Goal: Task Accomplishment & Management: Manage account settings

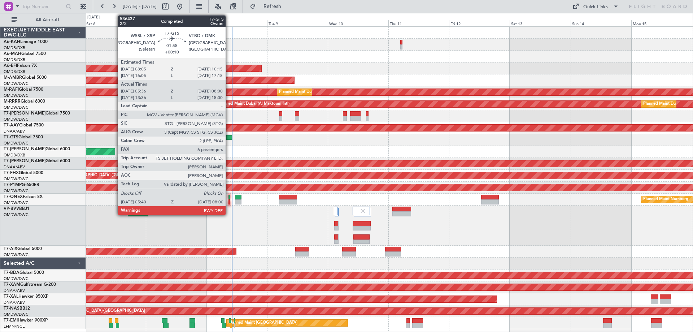
click at [229, 135] on div at bounding box center [229, 137] width 6 height 5
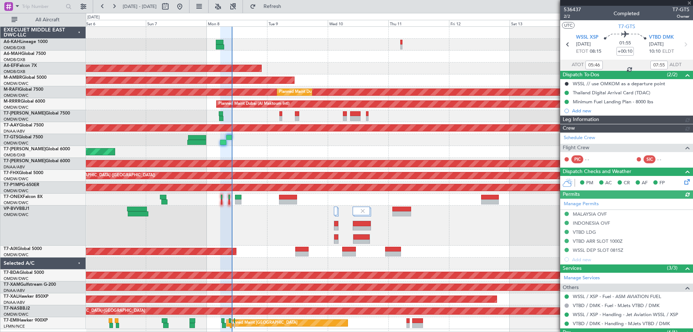
type input "Dherander Fithani (DHF)"
type input "7232"
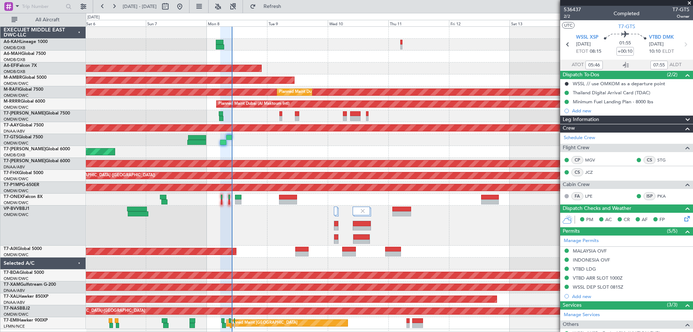
drag, startPoint x: 688, startPoint y: 3, endPoint x: 667, endPoint y: 11, distance: 23.0
click at [689, 3] on span at bounding box center [689, 3] width 7 height 6
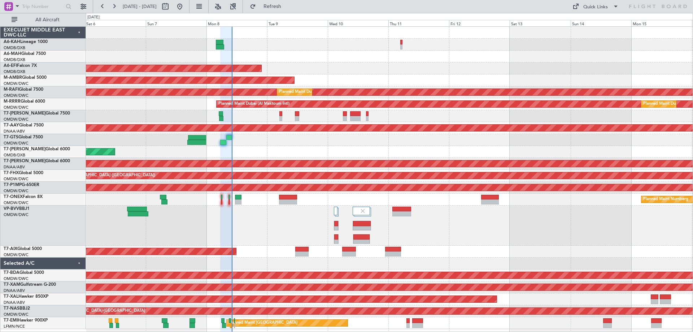
type input "0"
click at [587, 7] on div "Quick Links" at bounding box center [595, 7] width 25 height 7
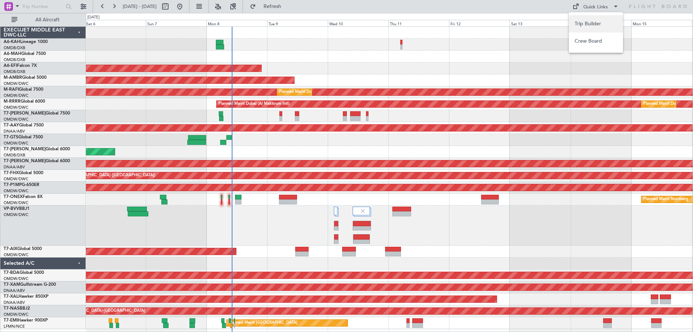
click at [580, 16] on button "Trip Builder" at bounding box center [596, 23] width 54 height 17
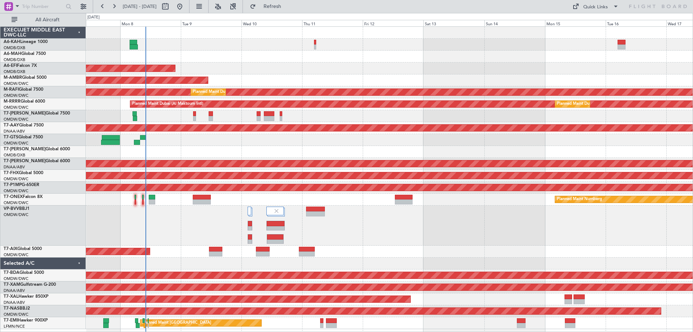
click at [260, 143] on div "Planned Maint Dubai (Al Maktoum Intl) AOG Maint [GEOGRAPHIC_DATA] (Al Maktoum I…" at bounding box center [389, 178] width 607 height 302
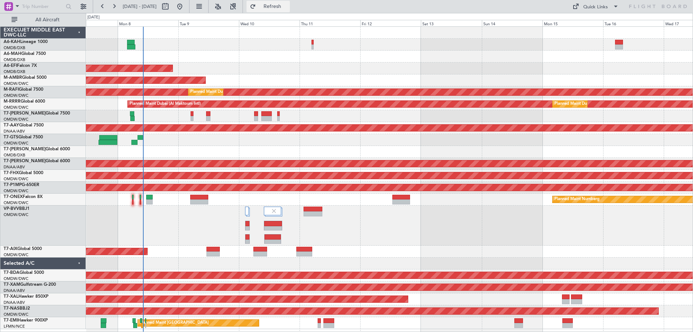
click at [288, 5] on span "Refresh" at bounding box center [272, 6] width 30 height 5
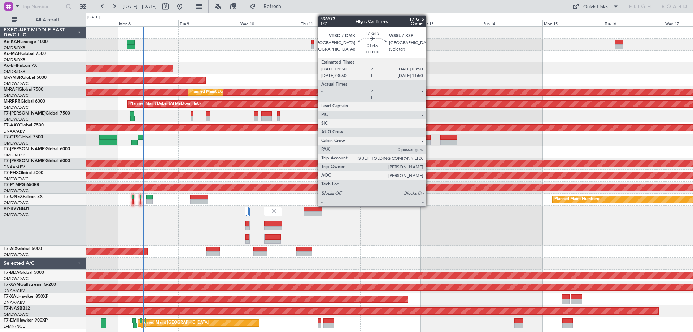
click at [429, 139] on div at bounding box center [427, 137] width 5 height 5
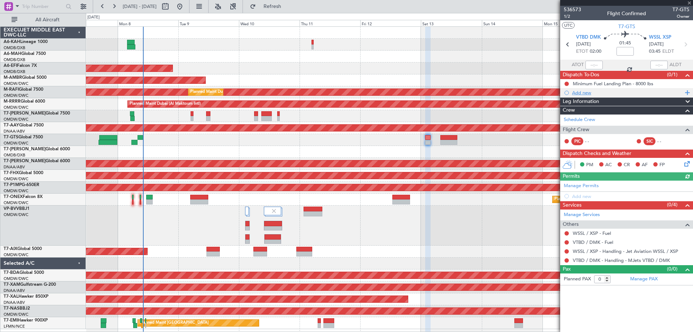
click at [580, 93] on div "Add new" at bounding box center [627, 93] width 111 height 6
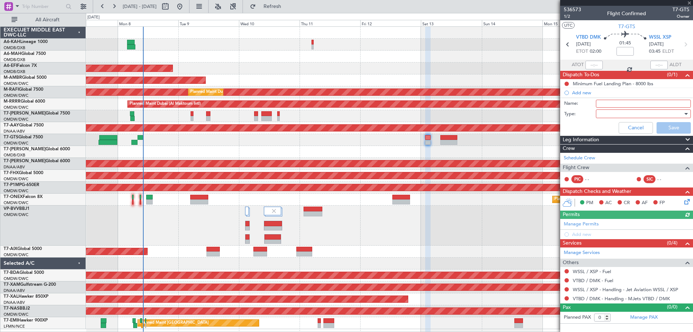
click at [604, 102] on input "Name:" at bounding box center [643, 104] width 95 height 8
paste input "Crew will be [PERSON_NAME] and Jc, FA - TBA"
type input "Crew will be [PERSON_NAME] and Jc, FA - TBA"
click at [612, 114] on div at bounding box center [641, 113] width 84 height 11
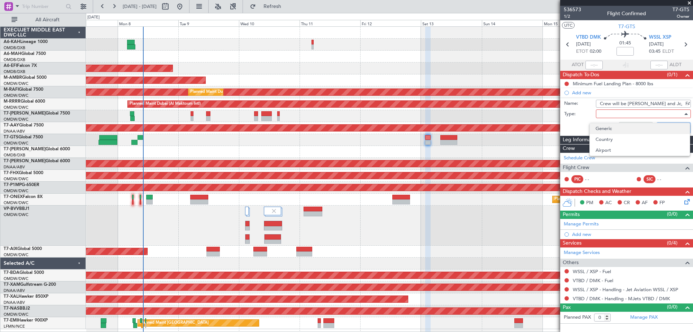
click at [607, 129] on span "Generic" at bounding box center [640, 128] width 88 height 11
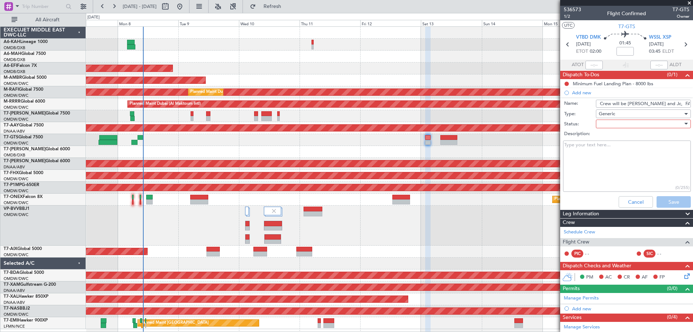
click at [614, 123] on div at bounding box center [641, 123] width 84 height 11
drag, startPoint x: 609, startPoint y: 137, endPoint x: 622, endPoint y: 157, distance: 23.9
click at [609, 136] on span "Not Started" at bounding box center [640, 138] width 84 height 11
click at [674, 204] on button "Save" at bounding box center [674, 202] width 34 height 12
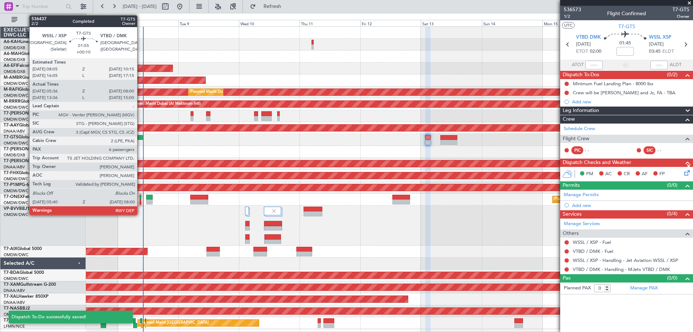
click at [140, 137] on div at bounding box center [141, 137] width 6 height 5
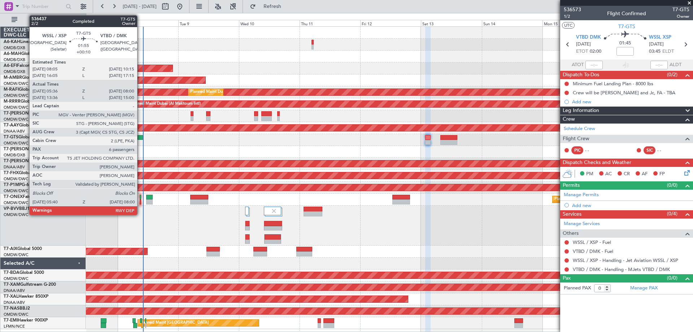
click at [140, 137] on div at bounding box center [141, 137] width 6 height 5
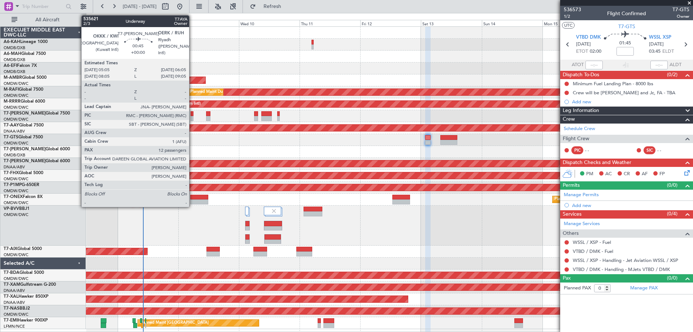
click at [192, 118] on div at bounding box center [192, 118] width 3 height 5
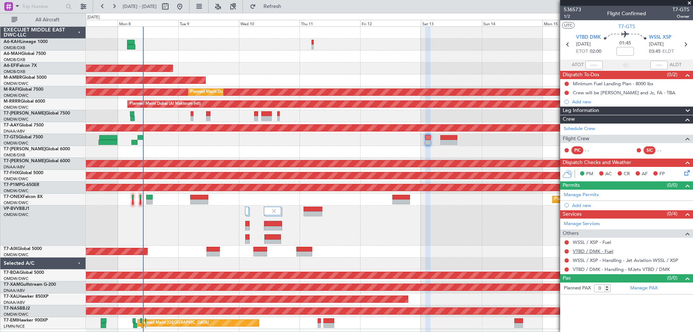
click at [603, 252] on link "VTBD / DMK - Fuel" at bounding box center [593, 251] width 40 height 6
click at [571, 14] on span "1/2" at bounding box center [572, 16] width 17 height 6
click at [583, 195] on link "Manage Permits" at bounding box center [581, 194] width 35 height 7
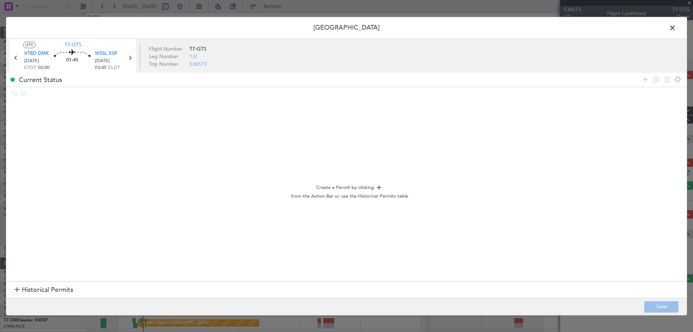
click at [61, 292] on span "Historical Permits" at bounding box center [48, 290] width 52 height 10
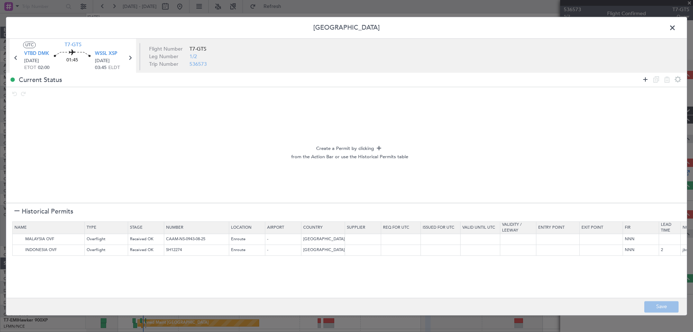
click at [646, 79] on icon at bounding box center [645, 79] width 9 height 9
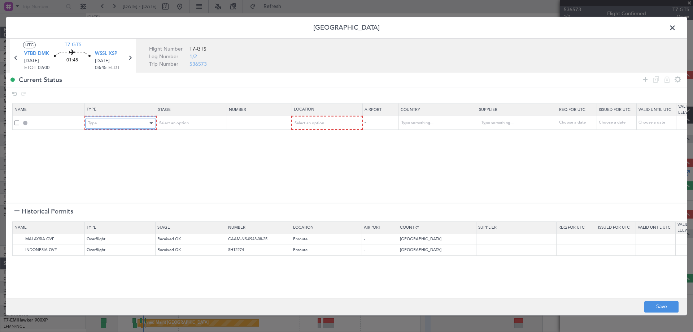
click at [104, 125] on div "Type" at bounding box center [118, 123] width 60 height 11
drag, startPoint x: 109, startPoint y: 211, endPoint x: 241, endPoint y: 130, distance: 155.6
click at [109, 209] on span "Departure" at bounding box center [120, 210] width 64 height 11
drag, startPoint x: 302, startPoint y: 130, endPoint x: 309, endPoint y: 127, distance: 7.4
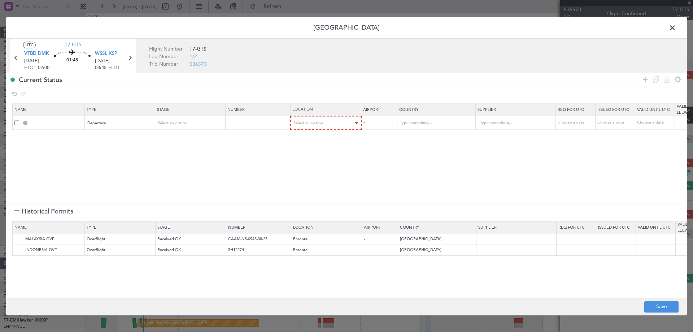
click at [302, 129] on table "Name Type Stage Number Location Airport Country Supplier Req For Utc Issued For…" at bounding box center [472, 117] width 921 height 26
click at [309, 126] on div "Select an option" at bounding box center [324, 123] width 60 height 11
drag, startPoint x: 315, startPoint y: 140, endPoint x: 392, endPoint y: 127, distance: 77.6
click at [316, 139] on span "Departure" at bounding box center [326, 138] width 64 height 11
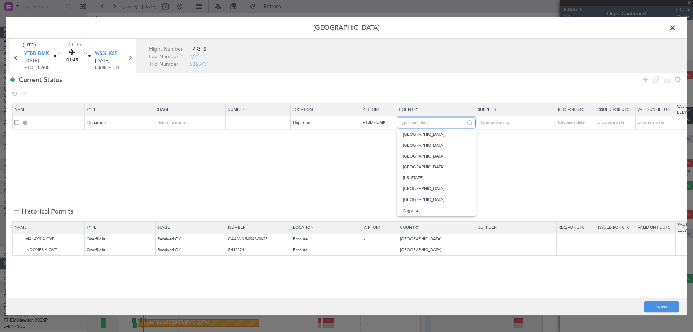
click at [415, 121] on input "text" at bounding box center [432, 122] width 65 height 11
drag, startPoint x: 238, startPoint y: 175, endPoint x: 230, endPoint y: 180, distance: 10.4
click at [238, 175] on section "Name Type Stage Number Location Airport Country Supplier Req For Utc Issued For…" at bounding box center [346, 152] width 681 height 101
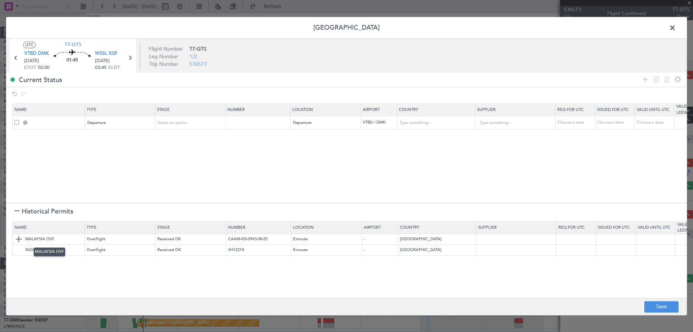
click at [22, 238] on img at bounding box center [18, 239] width 9 height 9
click at [20, 248] on img at bounding box center [18, 250] width 9 height 9
click at [654, 312] on footer "Save" at bounding box center [346, 305] width 681 height 17
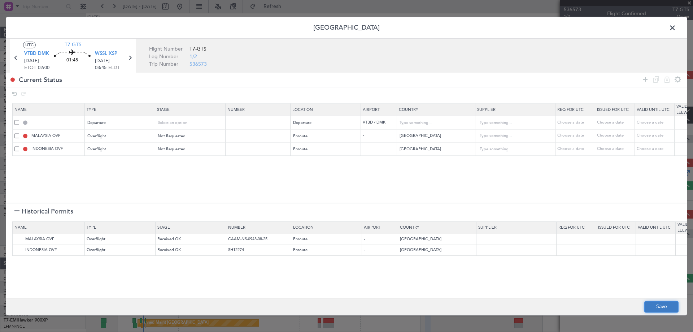
click at [657, 310] on button "Save" at bounding box center [661, 307] width 34 height 12
type input "DEPARTURE"
type input "[GEOGRAPHIC_DATA]"
type input "NNN"
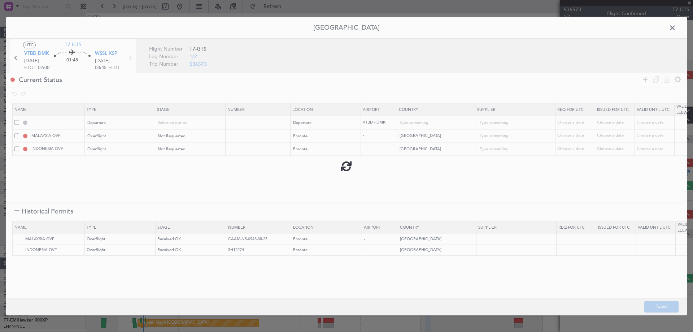
type input "NNN"
type input "2"
click at [676, 25] on span at bounding box center [676, 29] width 0 height 14
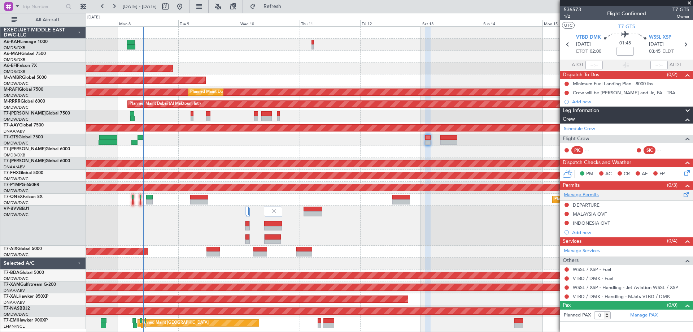
click at [584, 193] on link "Manage Permits" at bounding box center [581, 194] width 35 height 7
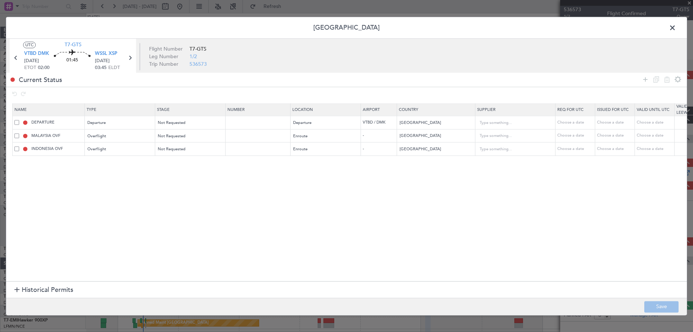
click at [15, 147] on span at bounding box center [16, 149] width 5 height 5
click at [19, 147] on input "checkbox" at bounding box center [19, 147] width 0 height 0
click at [665, 80] on icon at bounding box center [667, 79] width 9 height 9
click at [663, 305] on button "Save" at bounding box center [661, 307] width 34 height 12
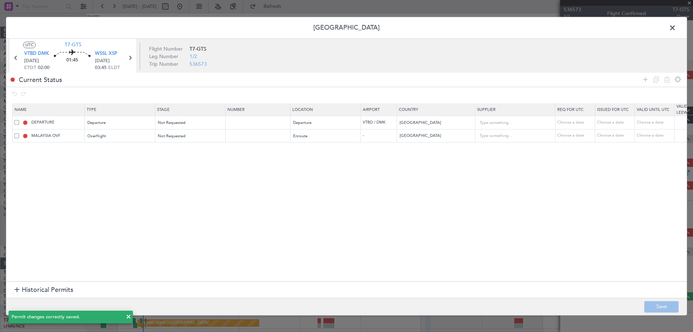
click at [676, 25] on span at bounding box center [676, 29] width 0 height 14
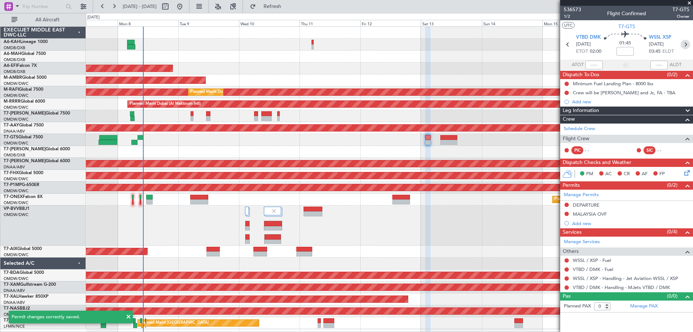
click at [688, 47] on icon at bounding box center [685, 44] width 9 height 9
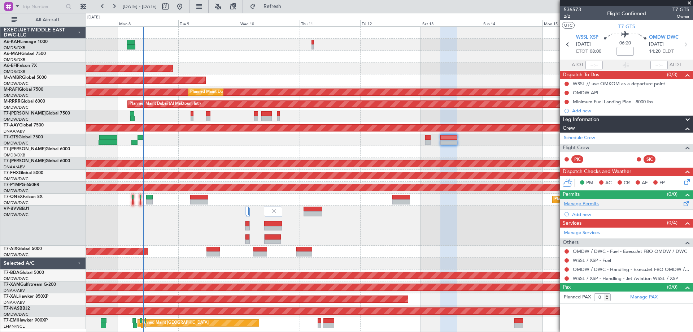
click at [578, 200] on link "Manage Permits" at bounding box center [581, 203] width 35 height 7
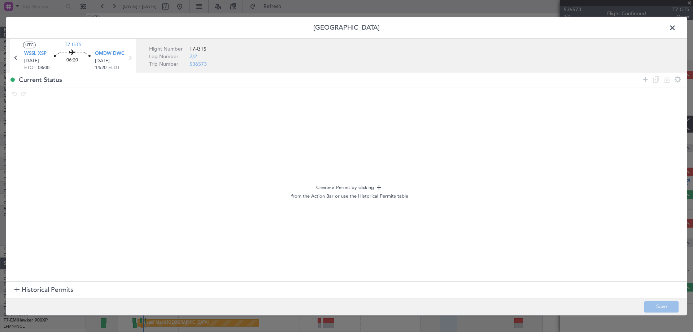
click at [27, 287] on span "Historical Permits" at bounding box center [48, 290] width 52 height 10
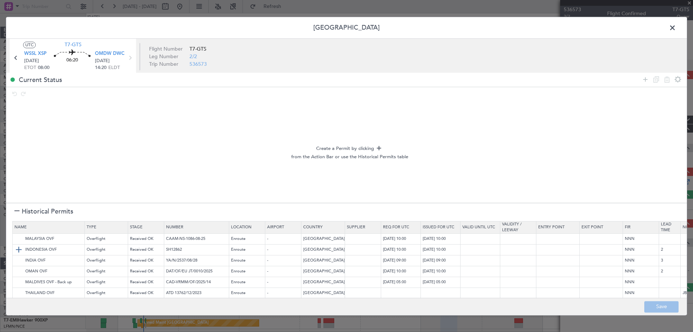
scroll to position [0, 0]
click at [676, 29] on span at bounding box center [676, 29] width 0 height 14
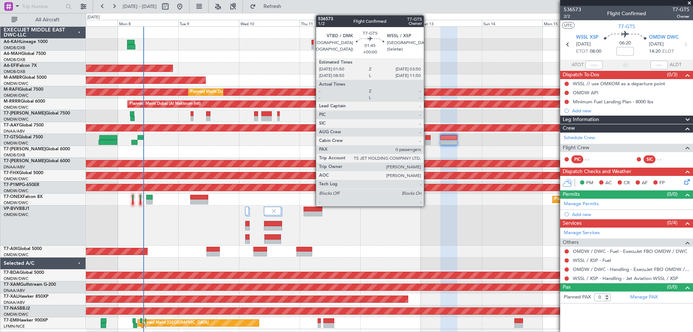
click at [427, 138] on div at bounding box center [427, 137] width 5 height 5
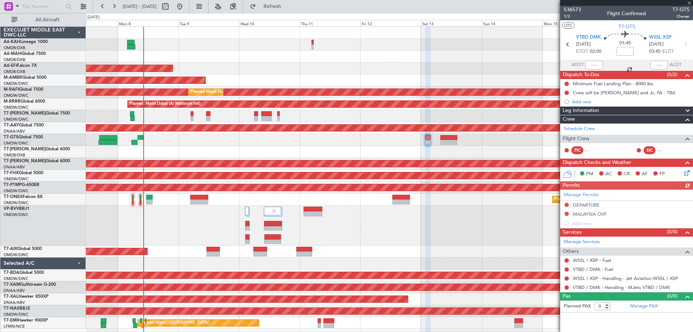
click at [626, 50] on input at bounding box center [624, 51] width 17 height 9
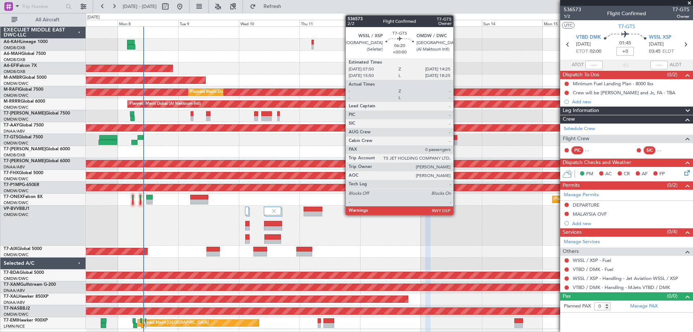
type input "+00:00"
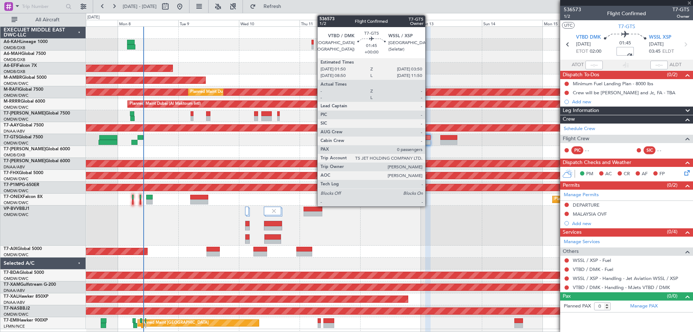
click at [428, 140] on div at bounding box center [427, 142] width 5 height 5
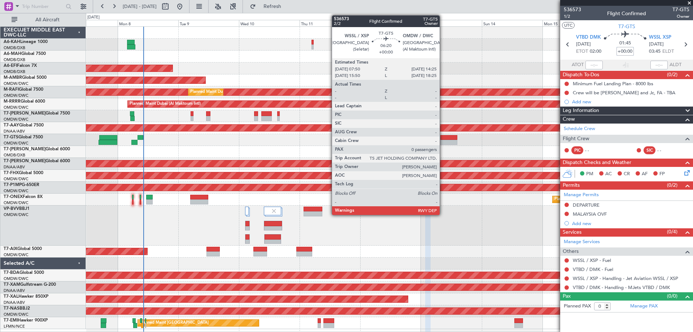
click at [443, 135] on div at bounding box center [448, 137] width 17 height 5
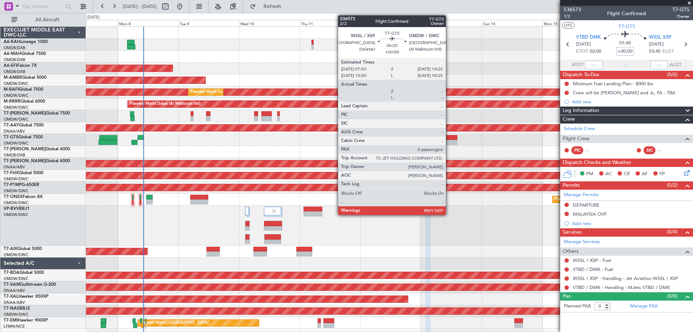
click at [449, 139] on div at bounding box center [448, 137] width 17 height 5
click at [449, 141] on div at bounding box center [448, 142] width 17 height 5
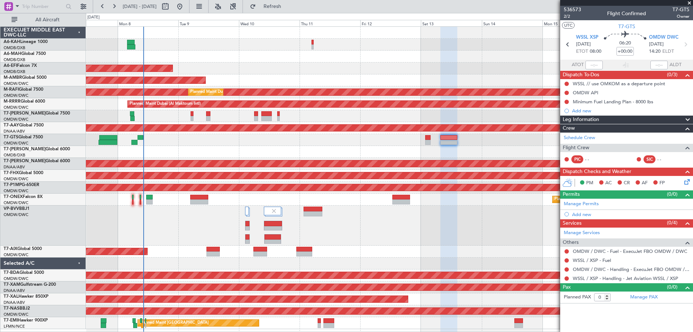
click at [688, 1] on span at bounding box center [689, 3] width 7 height 6
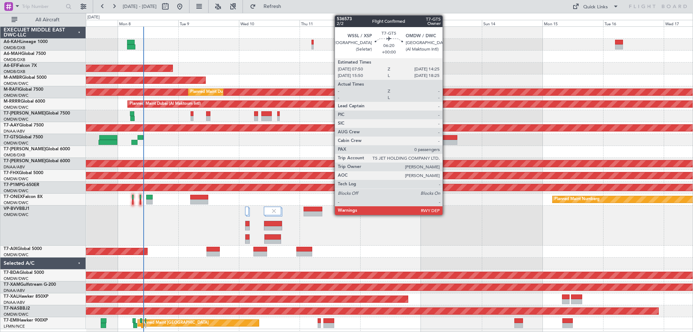
click at [446, 140] on div at bounding box center [448, 142] width 17 height 5
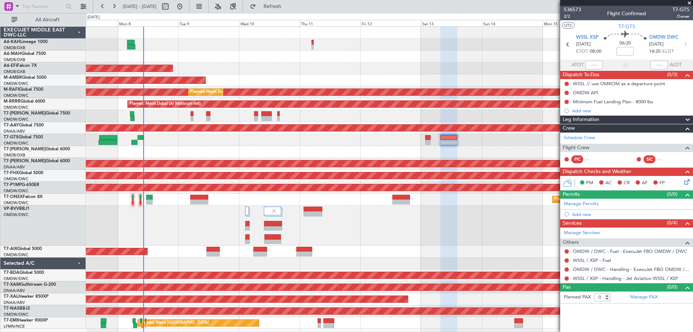
click at [589, 203] on link "Manage Permits" at bounding box center [581, 203] width 35 height 7
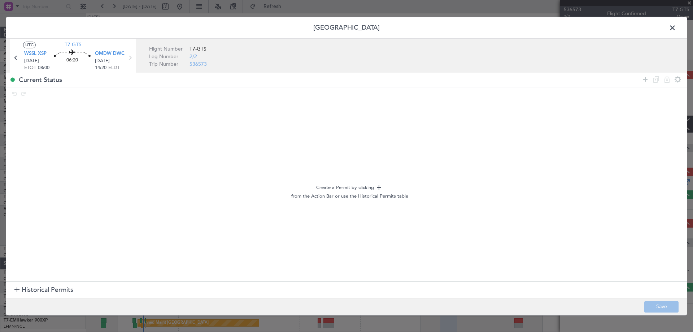
click at [43, 287] on span "Historical Permits" at bounding box center [48, 290] width 52 height 10
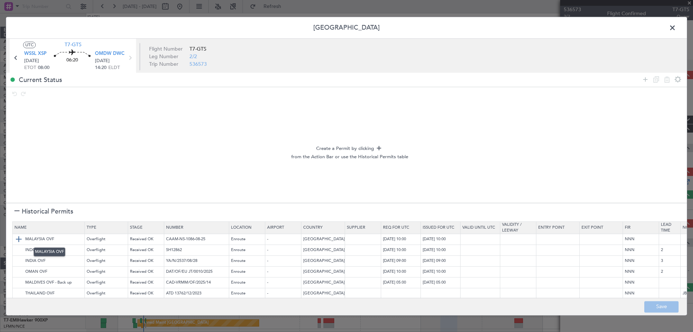
click at [19, 238] on img at bounding box center [18, 239] width 9 height 9
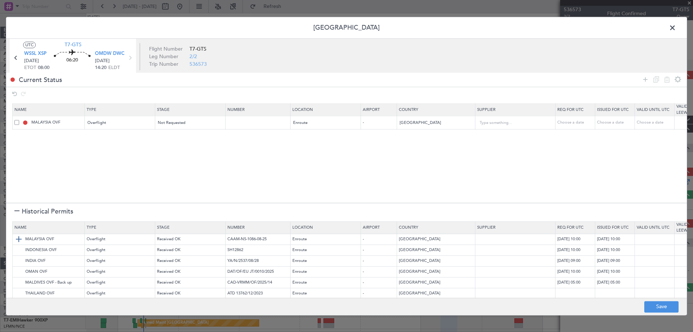
click at [18, 241] on img at bounding box center [18, 239] width 9 height 9
click at [18, 134] on span at bounding box center [16, 135] width 5 height 5
click at [19, 133] on input "checkbox" at bounding box center [19, 133] width 0 height 0
drag, startPoint x: 667, startPoint y: 82, endPoint x: 633, endPoint y: 101, distance: 38.5
click at [667, 83] on icon at bounding box center [667, 79] width 9 height 9
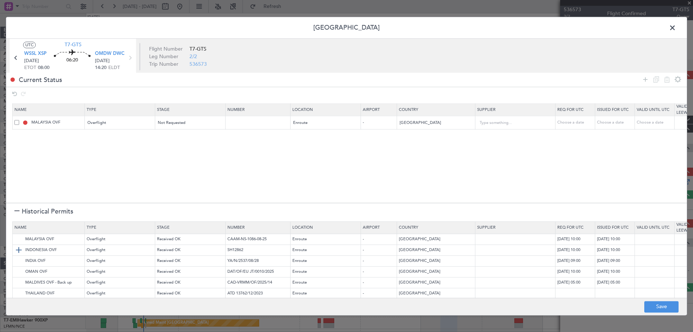
click at [21, 250] on img at bounding box center [18, 250] width 9 height 9
click at [21, 261] on img at bounding box center [18, 261] width 9 height 9
click at [21, 269] on img at bounding box center [18, 271] width 9 height 9
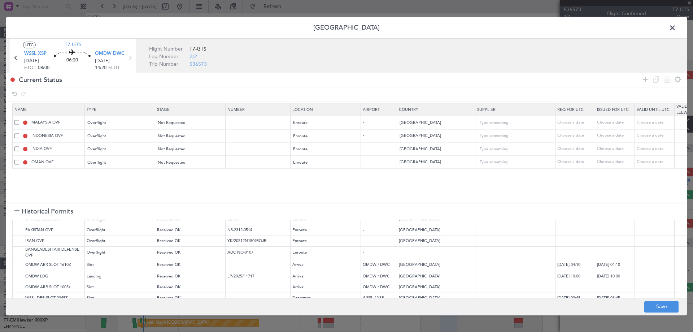
scroll to position [108, 0]
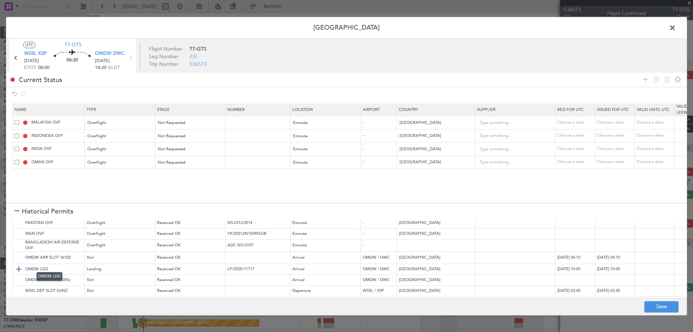
click at [21, 265] on img at bounding box center [18, 269] width 9 height 9
click at [19, 276] on img at bounding box center [18, 280] width 9 height 9
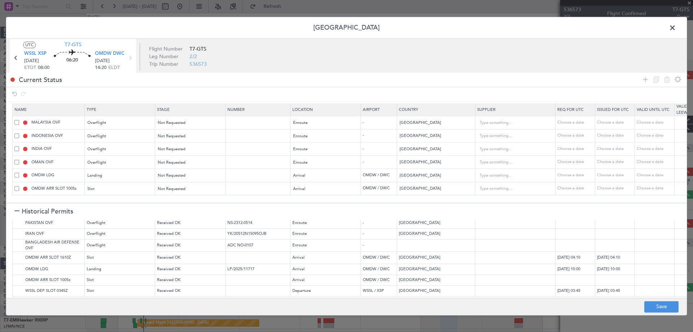
drag, startPoint x: 644, startPoint y: 80, endPoint x: 387, endPoint y: 139, distance: 263.5
click at [640, 80] on div at bounding box center [661, 79] width 43 height 10
click at [646, 82] on icon at bounding box center [645, 79] width 9 height 9
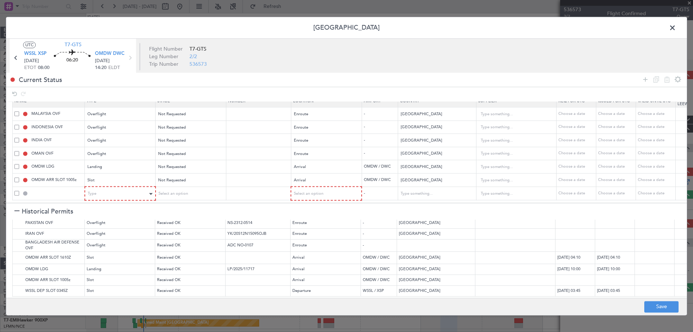
scroll to position [14, 0]
click at [117, 188] on div "Type" at bounding box center [118, 193] width 60 height 11
click at [105, 227] on span "API" at bounding box center [120, 225] width 64 height 11
click at [306, 191] on span "Select an option" at bounding box center [309, 193] width 30 height 5
click at [317, 228] on span "Arrival" at bounding box center [326, 225] width 64 height 11
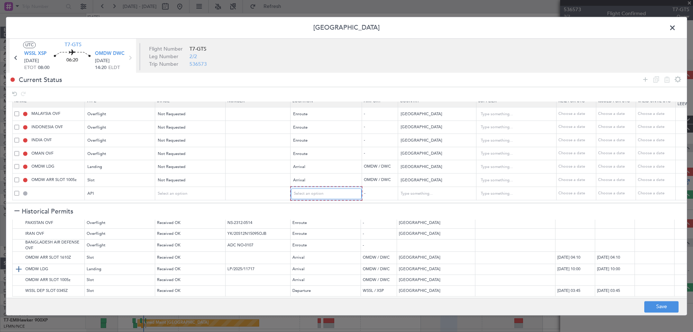
scroll to position [13, 0]
click at [665, 307] on button "Save" at bounding box center [661, 307] width 34 height 12
type input "NNN"
type input "2"
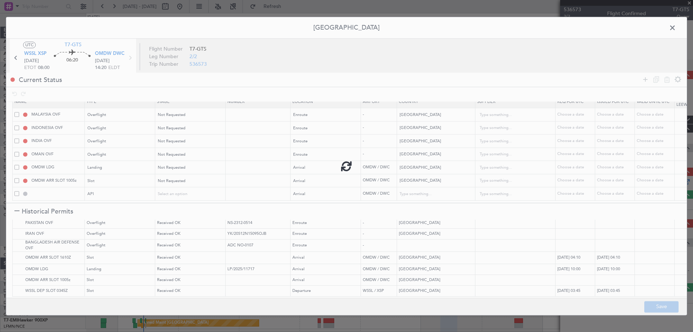
type input "NNN"
type input "3"
type input "NNN"
type input "2"
type input "NNN"
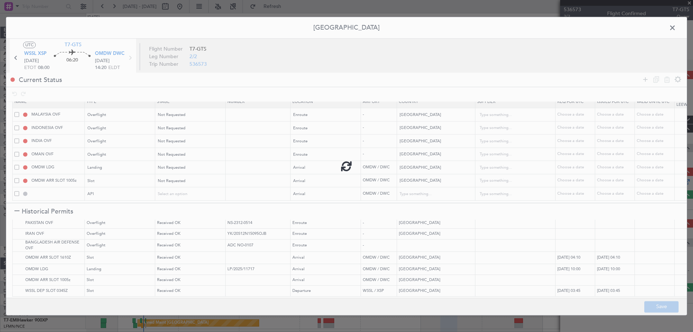
type input "1"
type input "OMDW ARR SLOT"
type input "NNN"
type input "1"
type input "OMDW ARR API"
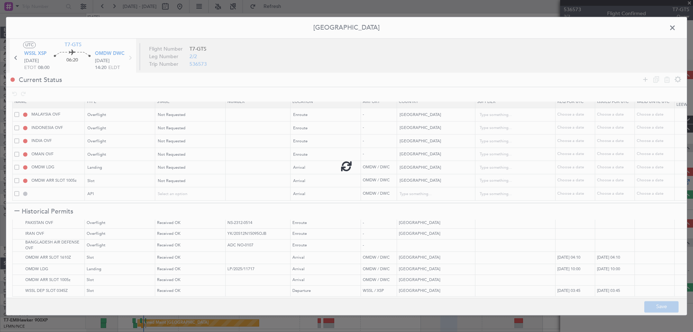
type input "[GEOGRAPHIC_DATA]"
type input "NNN"
type input "1"
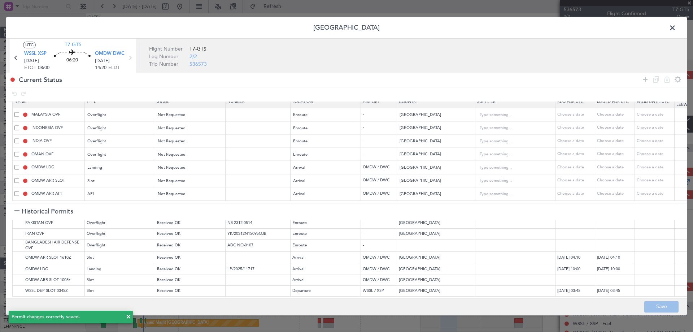
click at [676, 27] on span at bounding box center [676, 29] width 0 height 14
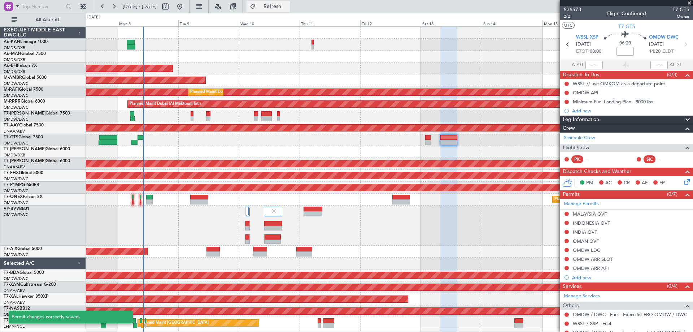
click at [288, 9] on span "Refresh" at bounding box center [272, 6] width 30 height 5
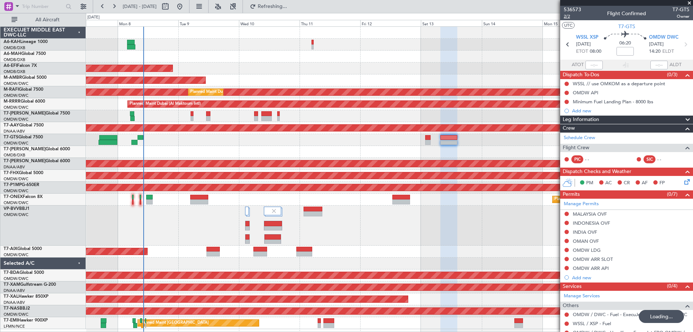
click at [572, 18] on span "2/2" at bounding box center [572, 16] width 17 height 6
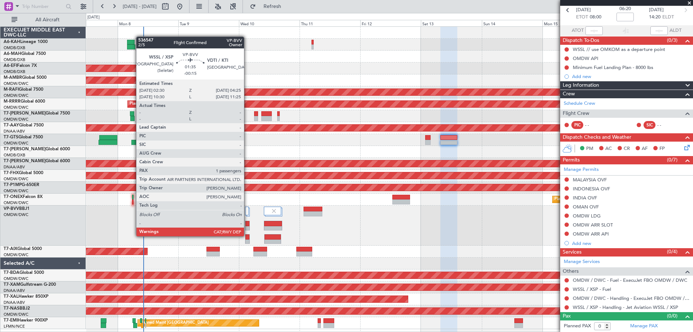
click at [247, 236] on div at bounding box center [247, 236] width 4 height 5
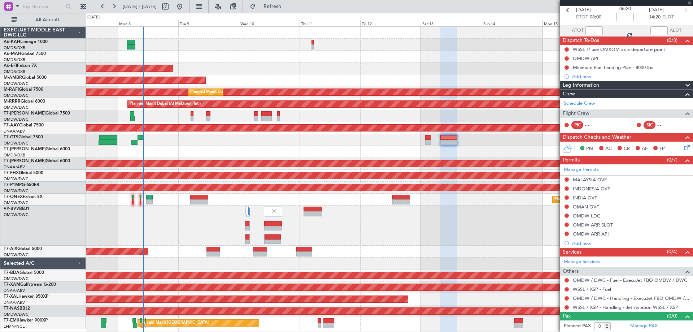
type input "-00:15"
type input "1"
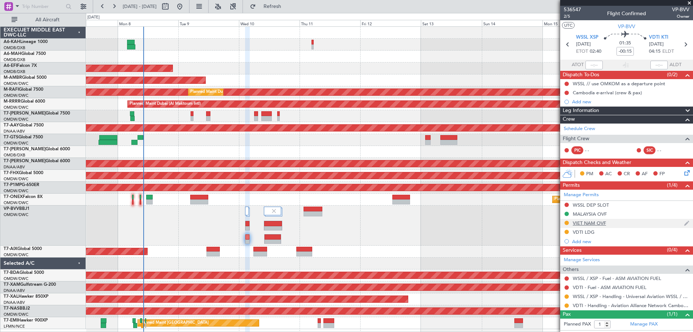
click at [587, 222] on div "VIET NAM OVF" at bounding box center [589, 223] width 33 height 6
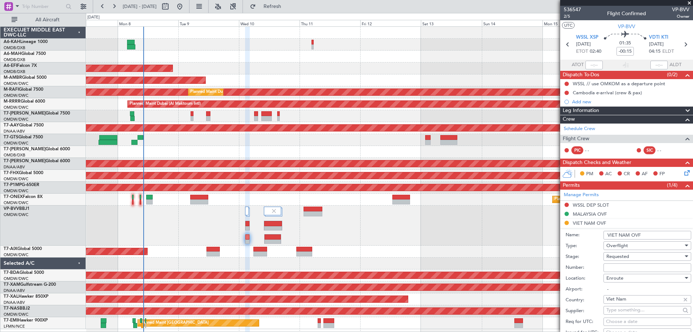
click at [619, 264] on input "Number:" at bounding box center [647, 267] width 88 height 9
paste input "O/F-5933/09/2025VN"
type input "O/F-5933/09/2025VN"
click at [625, 257] on span "Requested" at bounding box center [617, 256] width 23 height 6
drag, startPoint x: 618, startPoint y: 313, endPoint x: 629, endPoint y: 295, distance: 21.4
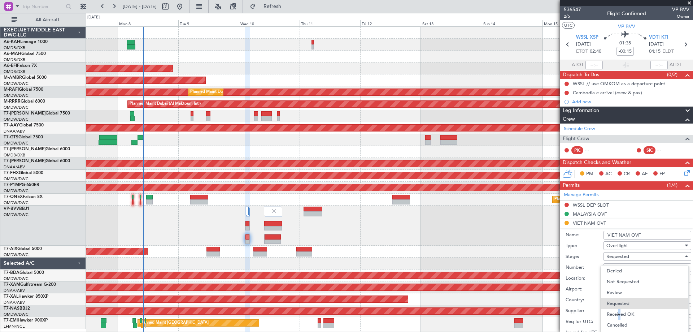
click at [616, 313] on span "Received OK" at bounding box center [645, 314] width 76 height 11
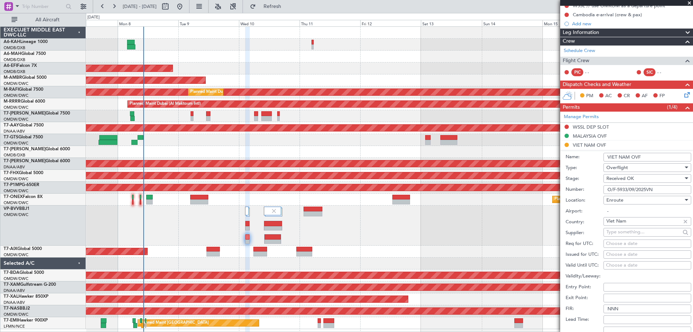
scroll to position [144, 0]
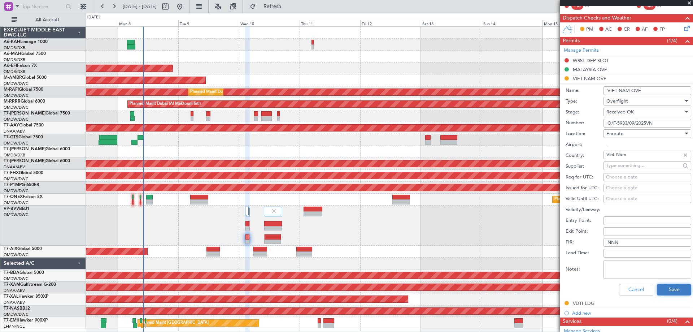
click at [668, 287] on button "Save" at bounding box center [674, 290] width 34 height 12
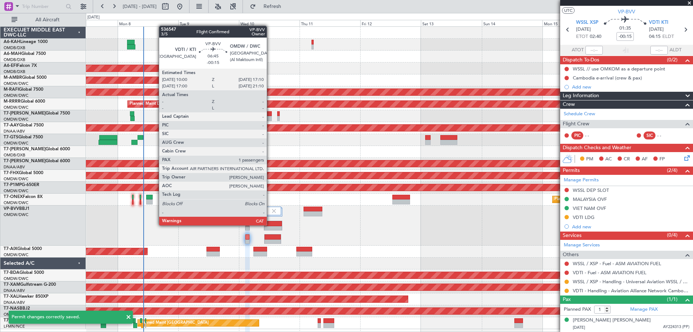
click at [270, 225] on div at bounding box center [273, 223] width 18 height 5
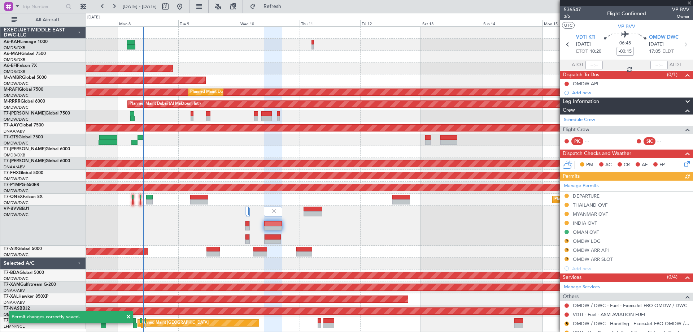
scroll to position [42, 0]
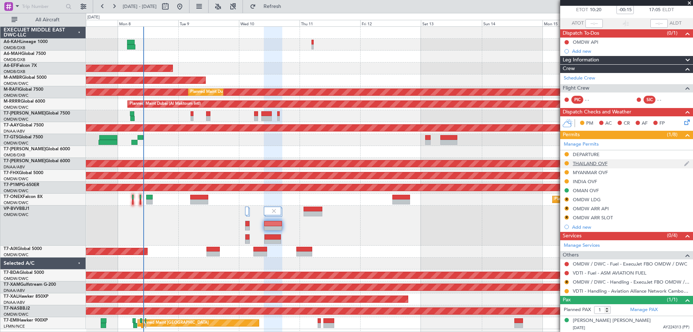
click at [606, 162] on div "THAILAND OVF" at bounding box center [590, 163] width 35 height 6
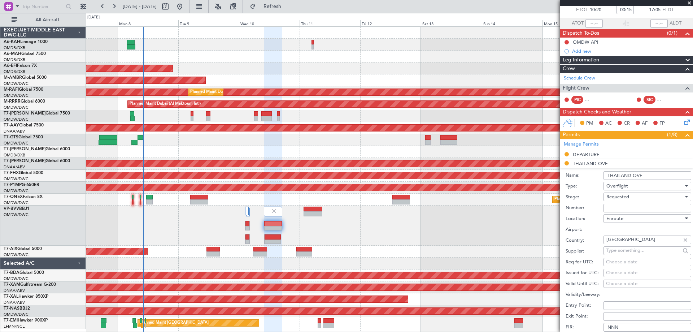
drag, startPoint x: 618, startPoint y: 212, endPoint x: 619, endPoint y: 208, distance: 3.7
click at [618, 210] on div "Number:" at bounding box center [629, 207] width 126 height 11
click at [619, 208] on input "Number:" at bounding box center [647, 208] width 88 height 9
paste input "ATD 10617/09/2025"
type input "ATD 10617/09/2025"
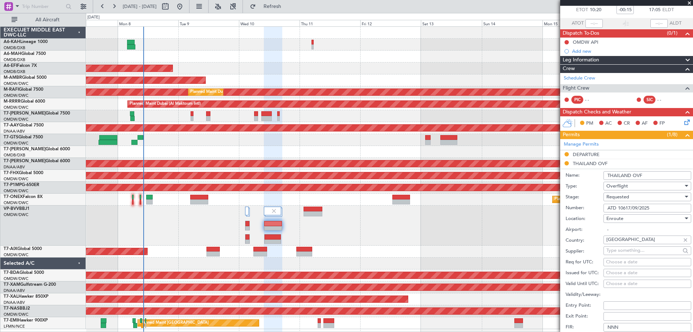
click at [618, 197] on span "Requested" at bounding box center [617, 196] width 23 height 6
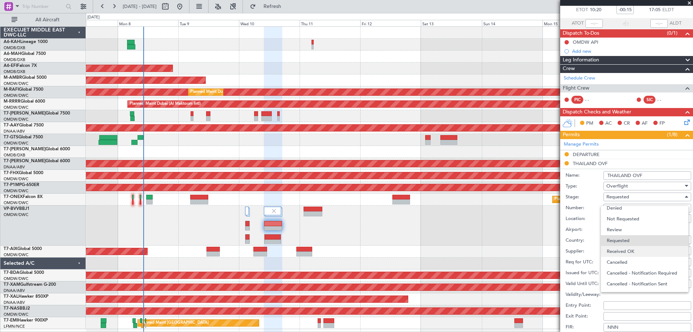
click at [621, 247] on span "Received OK" at bounding box center [645, 251] width 76 height 11
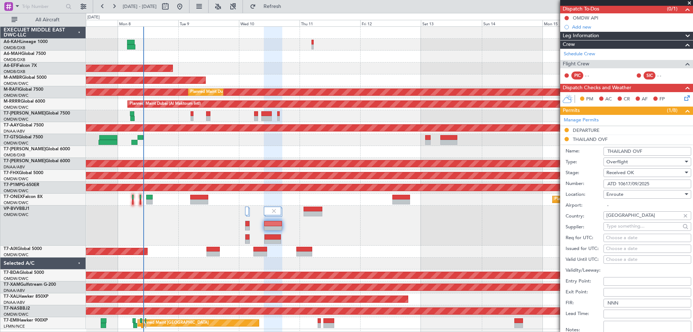
scroll to position [114, 0]
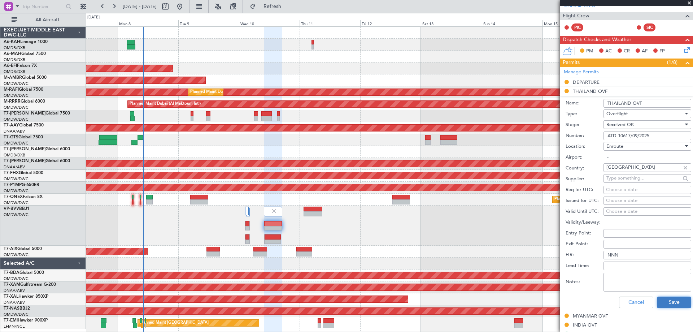
click at [671, 299] on button "Save" at bounding box center [674, 302] width 34 height 12
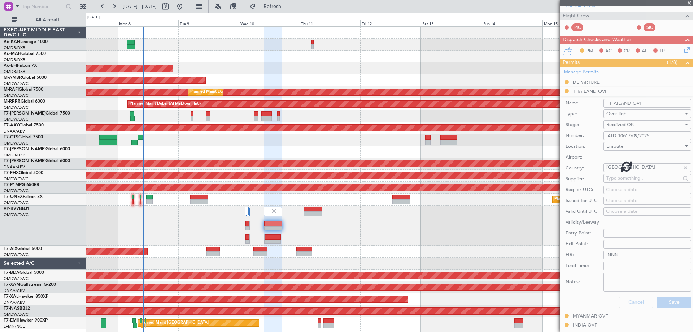
scroll to position [42, 0]
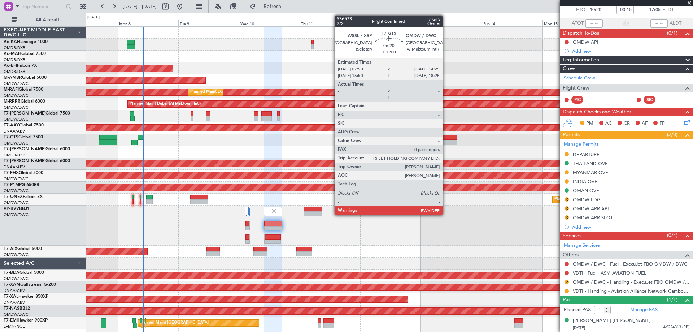
click at [446, 140] on div at bounding box center [448, 142] width 17 height 5
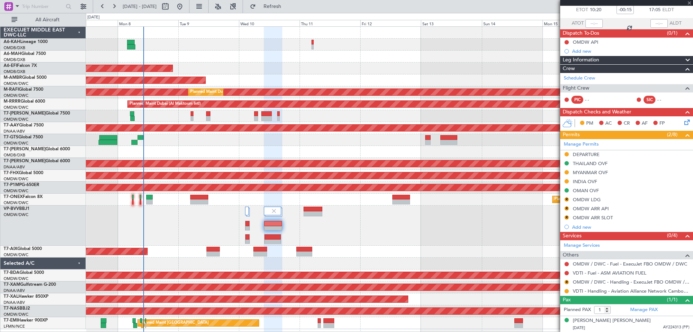
type input "0"
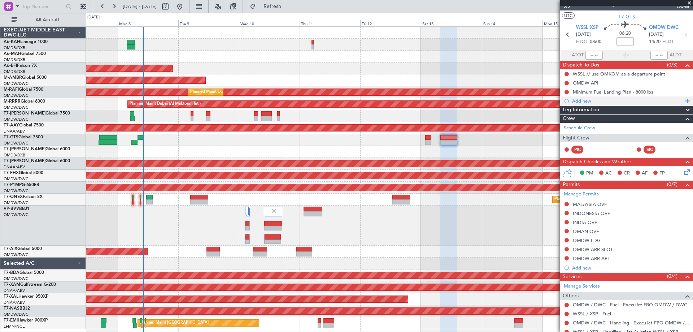
scroll to position [0, 0]
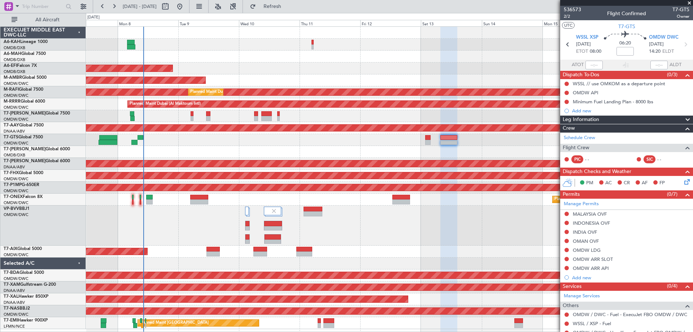
click at [688, 1] on span at bounding box center [689, 3] width 7 height 6
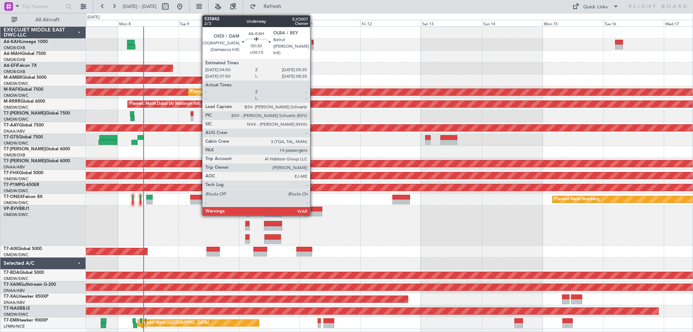
click at [313, 44] on div at bounding box center [312, 42] width 2 height 5
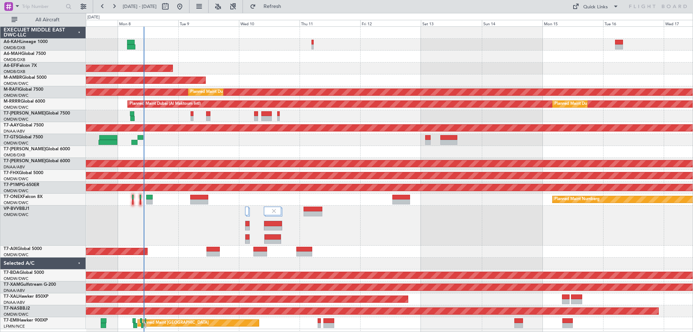
click at [252, 48] on div at bounding box center [389, 45] width 607 height 12
